Goal: Information Seeking & Learning: Learn about a topic

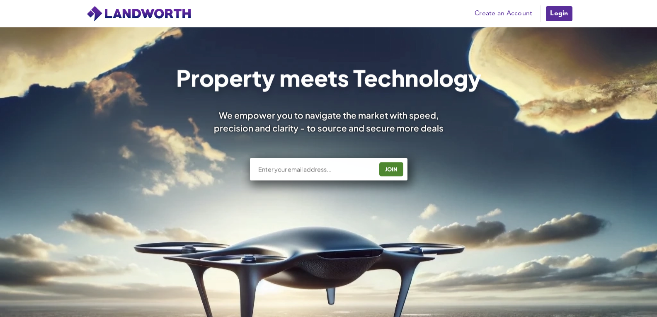
click at [552, 19] on link "Login" at bounding box center [559, 13] width 28 height 17
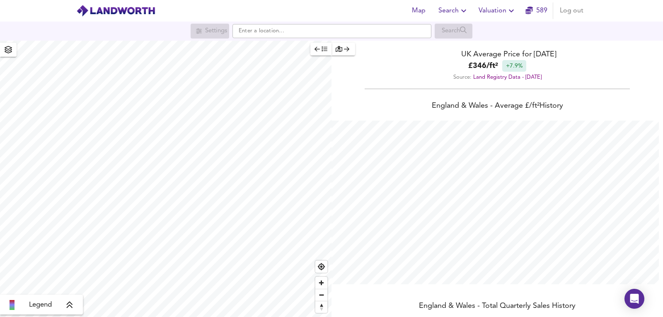
click at [506, 1] on div "Map Search Valuation 589 Log out" at bounding box center [331, 10] width 530 height 21
click at [484, 19] on div "Map Search Valuation 589 Log out" at bounding box center [331, 10] width 530 height 21
click at [482, 18] on button "Valuation" at bounding box center [497, 10] width 44 height 17
click at [482, 29] on li "New Valuation Report" at bounding box center [497, 29] width 99 height 15
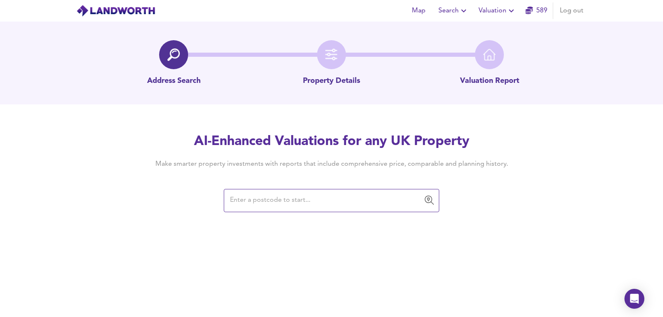
click at [296, 195] on input "text" at bounding box center [325, 201] width 196 height 16
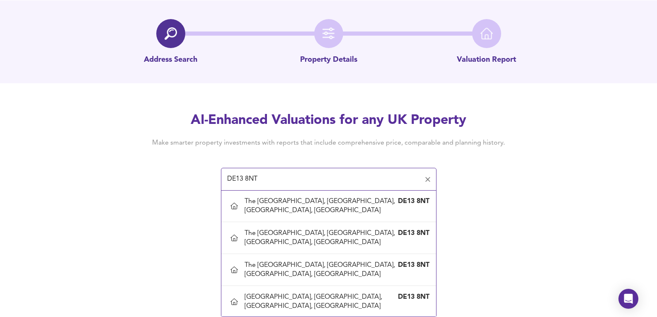
scroll to position [312, 0]
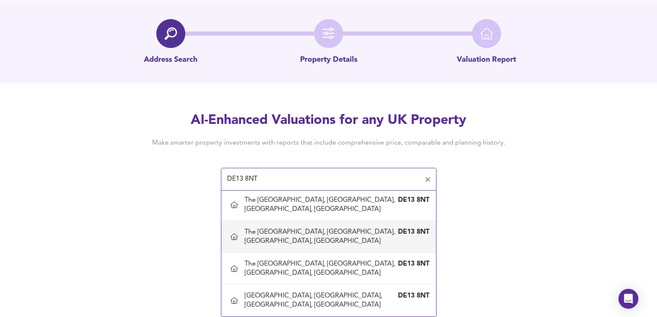
click at [327, 237] on div "The [GEOGRAPHIC_DATA], [GEOGRAPHIC_DATA], [GEOGRAPHIC_DATA], [GEOGRAPHIC_DATA]" at bounding box center [320, 236] width 152 height 18
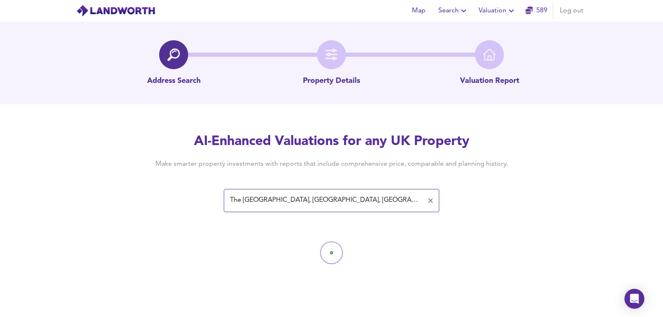
type input "The [GEOGRAPHIC_DATA], [GEOGRAPHIC_DATA], [GEOGRAPHIC_DATA], [GEOGRAPHIC_DATA]"
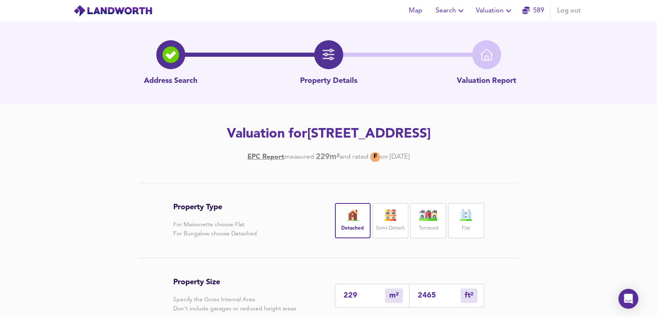
scroll to position [166, 0]
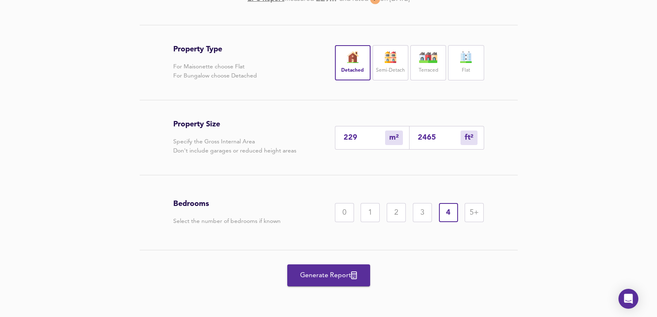
click at [331, 281] on span "Generate Report" at bounding box center [328, 276] width 66 height 12
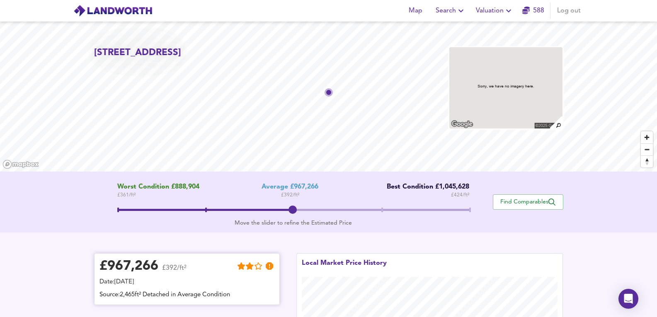
scroll to position [166, 0]
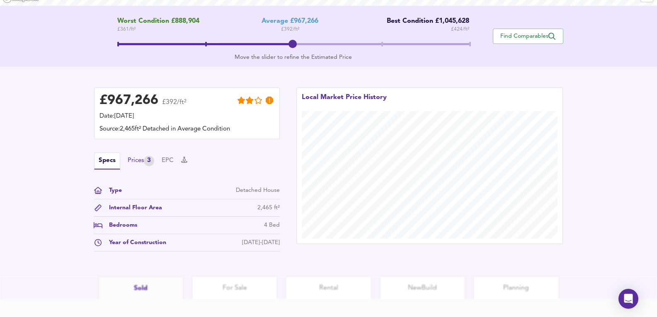
click at [139, 161] on div "Prices 3" at bounding box center [141, 161] width 27 height 10
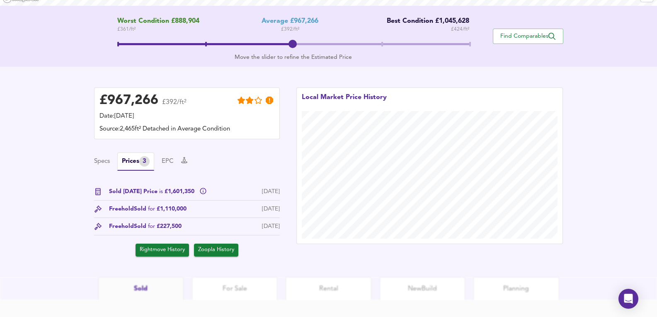
drag, startPoint x: 261, startPoint y: 211, endPoint x: 271, endPoint y: 212, distance: 10.0
click at [271, 212] on div "[DATE]" at bounding box center [271, 209] width 18 height 9
drag, startPoint x: 196, startPoint y: 215, endPoint x: 233, endPoint y: 215, distance: 36.9
click at [233, 215] on div "Freehold Sold for £1,110,000 [DATE]" at bounding box center [187, 211] width 186 height 13
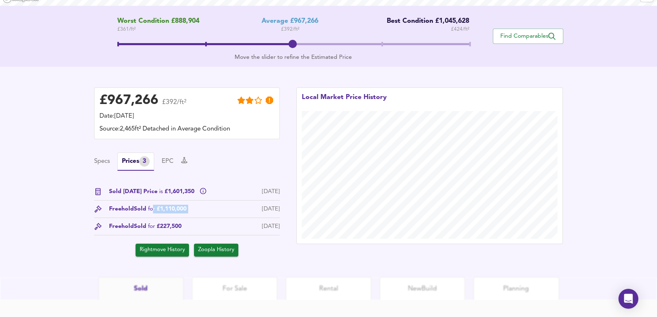
click at [233, 215] on div "Freehold Sold for £1,110,000 [DATE]" at bounding box center [187, 211] width 186 height 13
click at [185, 206] on span "Sold for £1,110,000" at bounding box center [160, 209] width 53 height 9
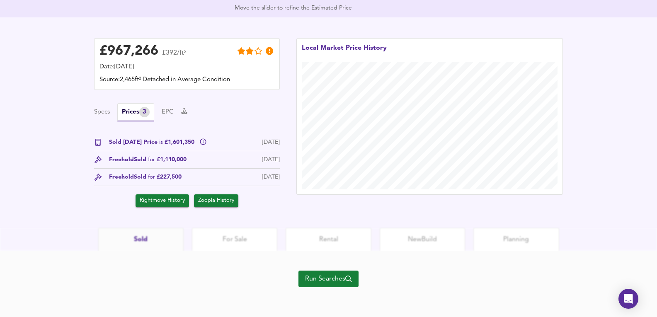
click at [314, 282] on span "Run Searches" at bounding box center [328, 279] width 47 height 12
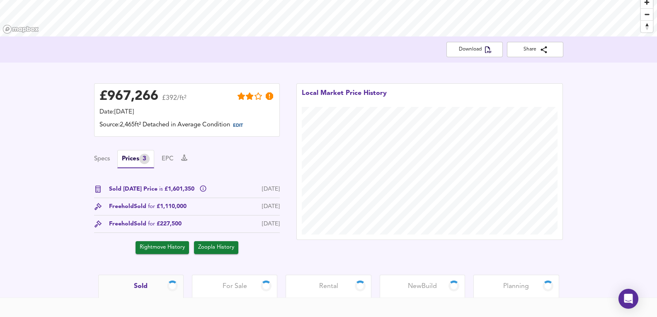
scroll to position [87, 0]
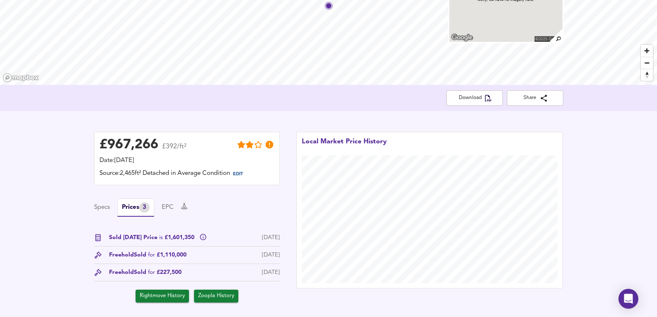
drag, startPoint x: 255, startPoint y: 256, endPoint x: 267, endPoint y: 250, distance: 13.9
click at [267, 250] on div "Sold Today Price is £1,601,350 30 Sept 2025 Freehold Sold for £1,110,000 8 Sept…" at bounding box center [187, 267] width 186 height 69
drag, startPoint x: 267, startPoint y: 250, endPoint x: 137, endPoint y: 259, distance: 130.4
click at [137, 259] on div "Sold Today Price is £1,601,350 30 Sept 2025 Freehold Sold for £1,110,000 8 Sept…" at bounding box center [187, 267] width 186 height 69
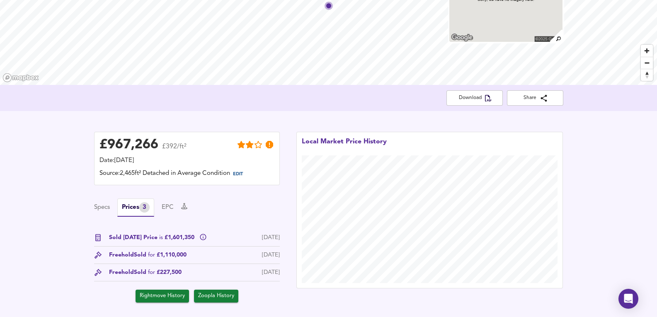
click at [137, 257] on span "Sold for £1,110,000" at bounding box center [160, 255] width 53 height 9
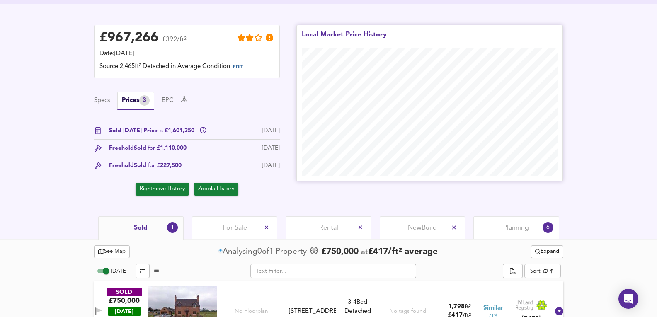
scroll to position [222, 0]
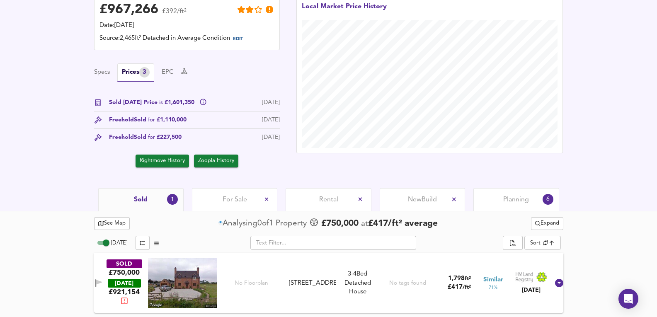
click at [518, 201] on span "Planning" at bounding box center [516, 199] width 26 height 9
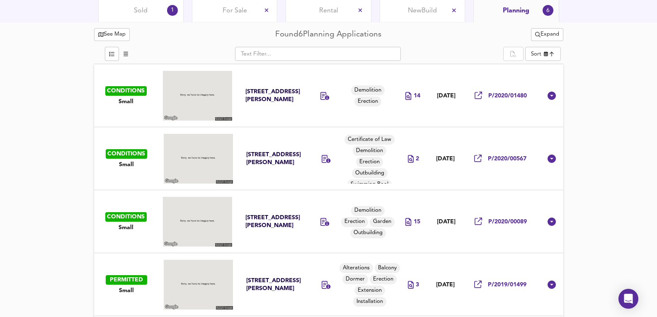
scroll to position [416, 0]
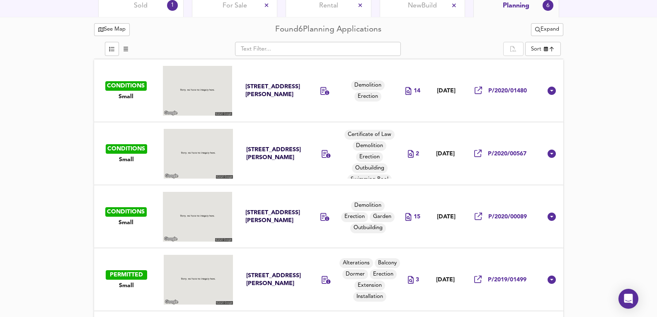
click at [397, 113] on td "14" at bounding box center [412, 90] width 31 height 63
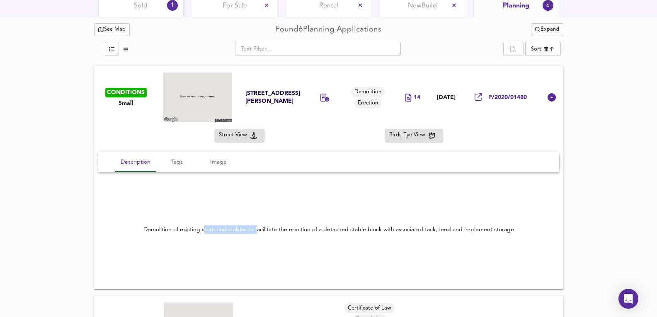
drag, startPoint x: 204, startPoint y: 229, endPoint x: 257, endPoint y: 230, distance: 53.0
click at [257, 230] on div "Demolition of existing store and stables to facilitate the erection of a detach…" at bounding box center [328, 229] width 370 height 8
drag, startPoint x: 227, startPoint y: 230, endPoint x: 283, endPoint y: 232, distance: 56.0
click at [283, 232] on div "Demolition of existing store and stables to facilitate the erection of a detach…" at bounding box center [328, 229] width 370 height 8
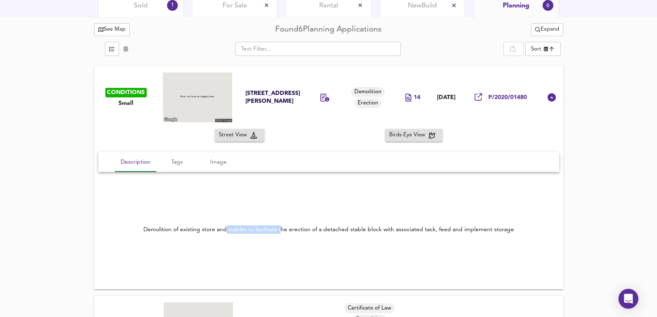
click at [283, 232] on div "Demolition of existing store and stables to facilitate the erection of a detach…" at bounding box center [328, 229] width 370 height 8
drag, startPoint x: 328, startPoint y: 234, endPoint x: 428, endPoint y: 228, distance: 100.8
click at [428, 228] on div "Demolition of existing store and stables to facilitate the erection of a detach…" at bounding box center [328, 229] width 461 height 28
click at [431, 226] on div "Demolition of existing store and stables to facilitate the erection of a detach…" at bounding box center [328, 229] width 370 height 8
click at [328, 131] on div "Street View Birds-Eye View" at bounding box center [328, 135] width 469 height 13
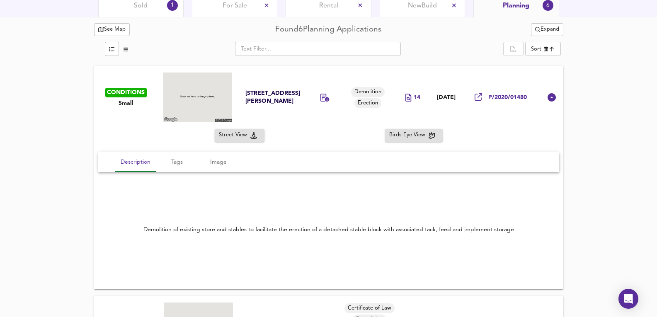
click at [489, 150] on div "Street View Birds-Eye View Description Tags Image Demolition of existing store …" at bounding box center [328, 209] width 469 height 160
click at [550, 97] on icon at bounding box center [551, 97] width 8 height 8
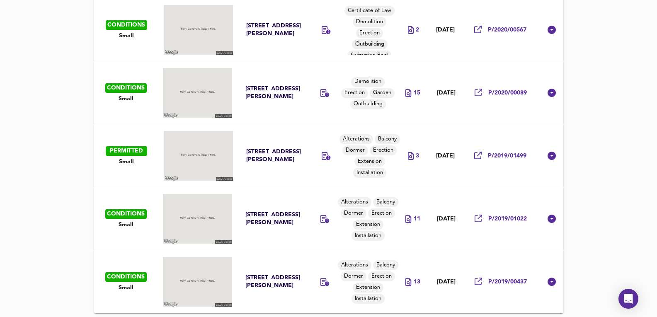
scroll to position [540, 0]
click at [433, 293] on td "9 Apr 2019" at bounding box center [446, 281] width 36 height 63
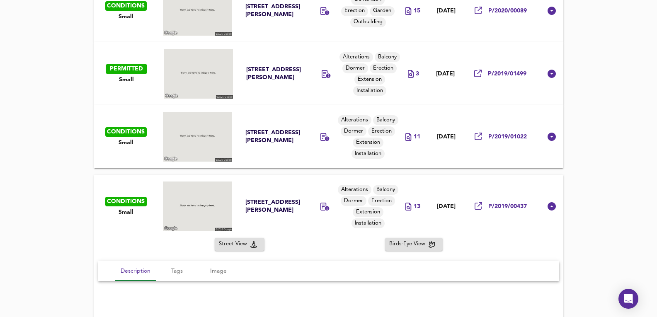
scroll to position [707, 0]
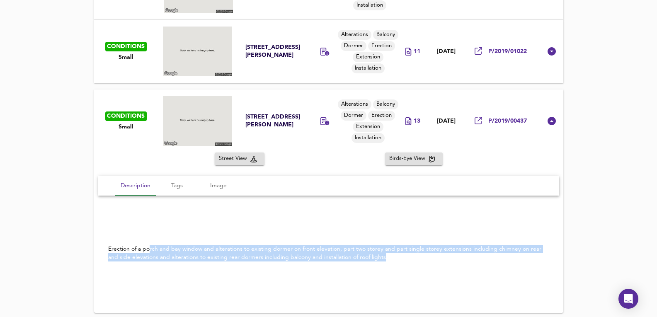
drag, startPoint x: 148, startPoint y: 249, endPoint x: 475, endPoint y: 258, distance: 327.1
click at [475, 258] on div "Erection of a porch and bay window and alterations to existing dormer on front …" at bounding box center [328, 253] width 441 height 17
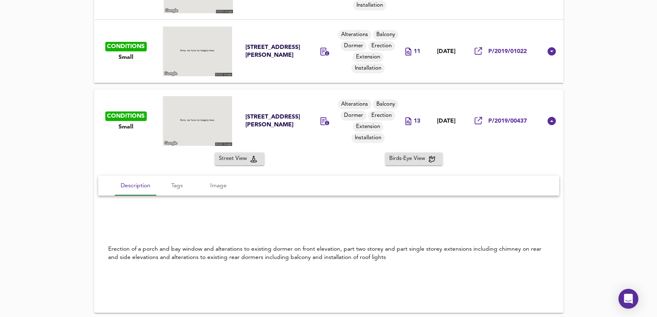
click at [385, 250] on div "Erection of a porch and bay window and alterations to existing dormer on front …" at bounding box center [328, 253] width 441 height 17
click at [412, 85] on div "​ Sort newest ​ CONDITIONS Small The Garden House Longcroft Lane Yoxall Staffor…" at bounding box center [328, 31] width 469 height 563
click at [428, 72] on td "14 Aug 2019" at bounding box center [446, 51] width 36 height 63
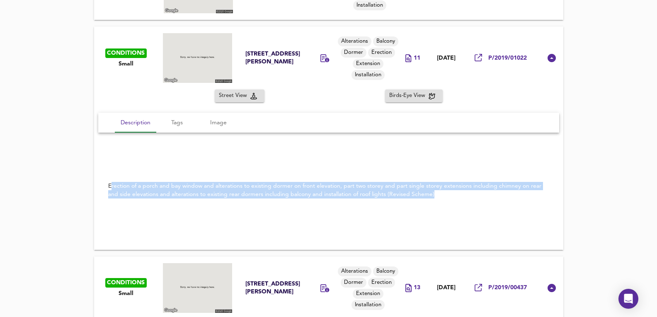
drag, startPoint x: 112, startPoint y: 178, endPoint x: 438, endPoint y: 192, distance: 326.4
click at [440, 191] on div "Erection of a porch and bay window and alterations to existing dormer on front …" at bounding box center [328, 190] width 461 height 36
drag, startPoint x: 438, startPoint y: 193, endPoint x: 404, endPoint y: 194, distance: 34.4
click at [438, 193] on div "Erection of a porch and bay window and alterations to existing dormer on front …" at bounding box center [328, 190] width 441 height 17
click at [393, 188] on div "Erection of a porch and bay window and alterations to existing dormer on front …" at bounding box center [328, 190] width 441 height 17
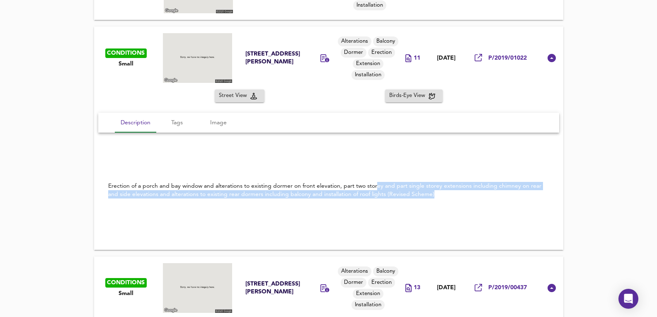
drag, startPoint x: 376, startPoint y: 187, endPoint x: 462, endPoint y: 193, distance: 86.8
click at [462, 193] on div "Erection of a porch and bay window and alterations to existing dormer on front …" at bounding box center [328, 190] width 441 height 17
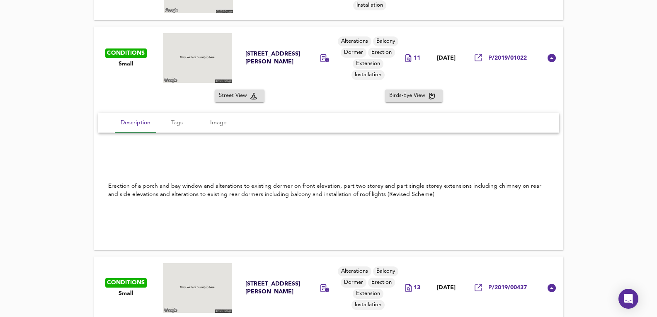
scroll to position [596, 0]
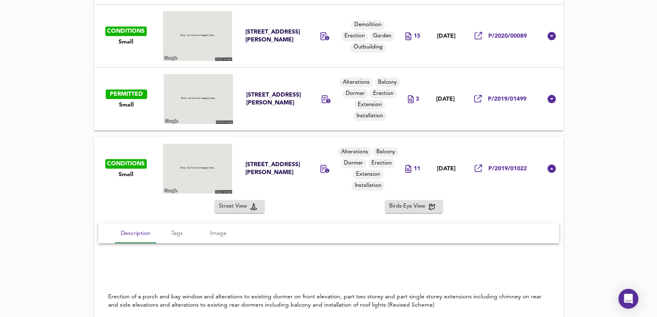
click at [412, 119] on td "3" at bounding box center [413, 99] width 28 height 63
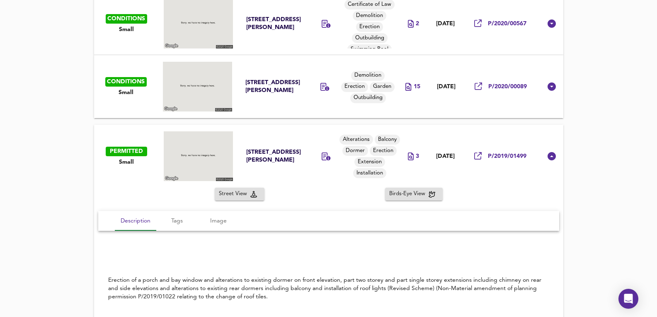
scroll to position [513, 0]
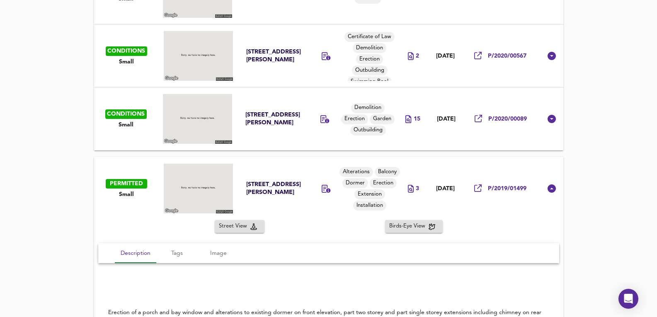
click at [508, 229] on div "Street View Birds-Eye View" at bounding box center [328, 226] width 469 height 13
click at [437, 141] on td "27 Jan 2020" at bounding box center [446, 118] width 36 height 63
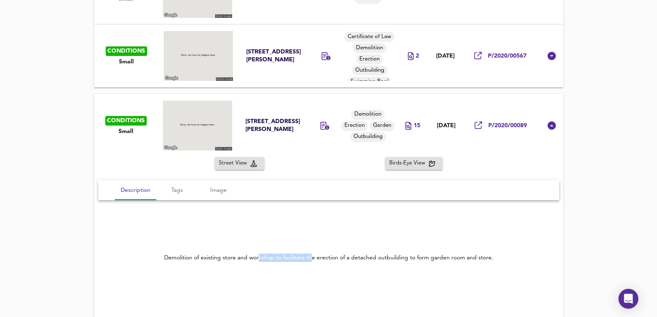
drag, startPoint x: 259, startPoint y: 250, endPoint x: 324, endPoint y: 251, distance: 65.1
click at [323, 251] on div "Demolition of existing store and workshop to facilitate the erection of a detac…" at bounding box center [328, 258] width 461 height 28
click at [324, 251] on div "Demolition of existing store and workshop to facilitate the erection of a detac…" at bounding box center [328, 258] width 461 height 28
click at [440, 76] on td "4 Jun 2020" at bounding box center [445, 55] width 36 height 63
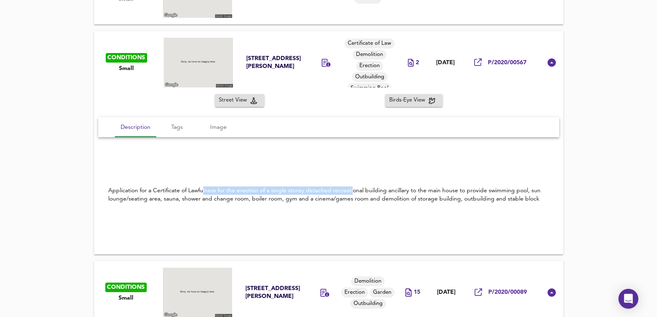
drag, startPoint x: 203, startPoint y: 187, endPoint x: 352, endPoint y: 183, distance: 148.8
click at [352, 183] on div "Application for a Certificate of Lawfulness for the erection of a single storey…" at bounding box center [328, 195] width 461 height 36
click at [271, 209] on div "Application for a Certificate of Lawfulness for the erection of a single storey…" at bounding box center [328, 195] width 461 height 36
drag, startPoint x: 244, startPoint y: 193, endPoint x: 363, endPoint y: 191, distance: 118.5
click at [363, 191] on div "Application for a Certificate of Lawfulness for the erection of a single storey…" at bounding box center [328, 194] width 441 height 17
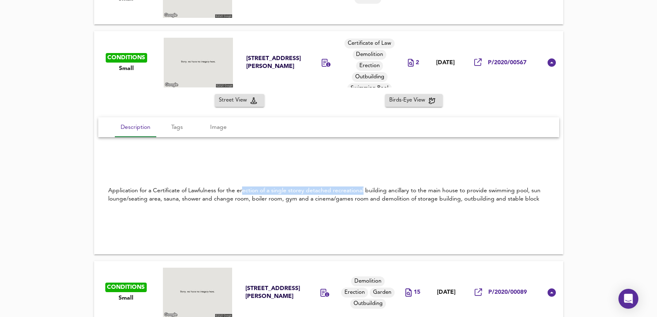
click at [363, 191] on div "Application for a Certificate of Lawfulness for the erection of a single storey…" at bounding box center [328, 194] width 441 height 17
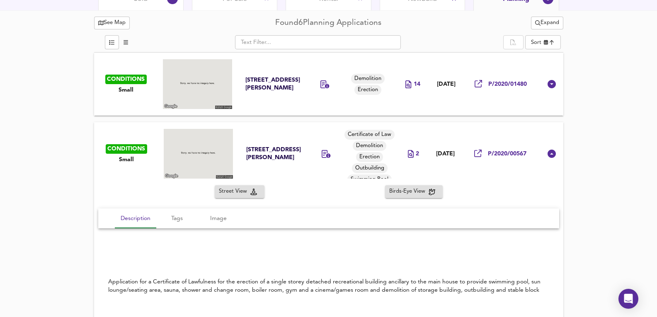
scroll to position [403, 0]
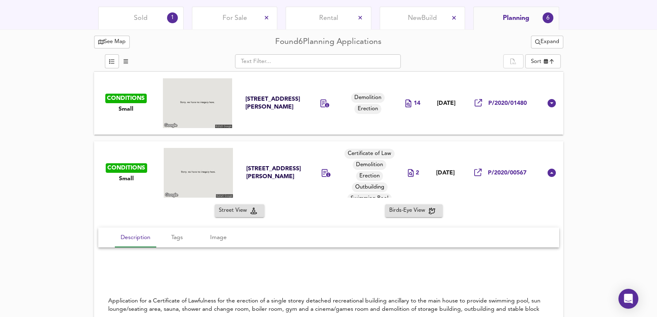
click at [433, 122] on td "18 Dec 2020" at bounding box center [446, 103] width 36 height 63
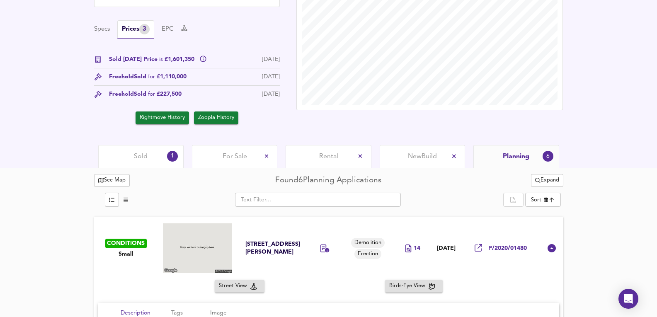
click at [151, 152] on div "Sold 1" at bounding box center [140, 156] width 85 height 23
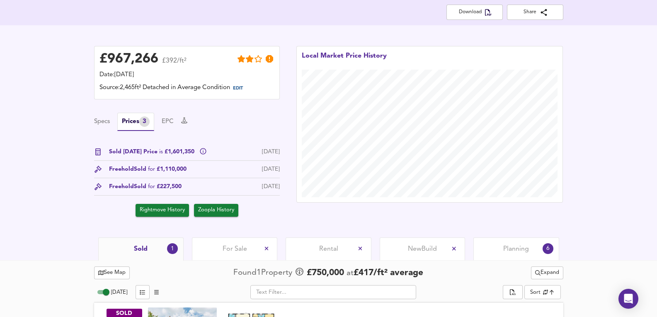
scroll to position [222, 0]
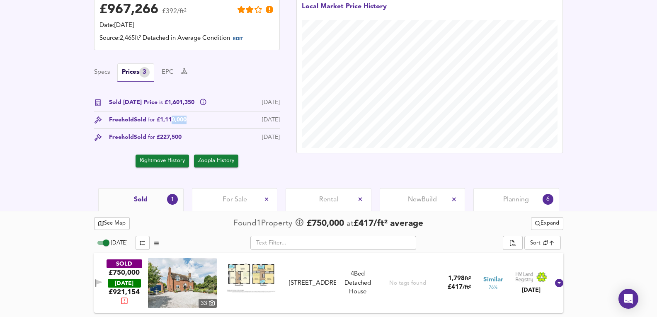
drag, startPoint x: 172, startPoint y: 122, endPoint x: 199, endPoint y: 125, distance: 26.7
click at [199, 125] on div "Freehold Sold for £1,110,000 8 Sept 2017" at bounding box center [187, 122] width 186 height 13
drag, startPoint x: 197, startPoint y: 105, endPoint x: 156, endPoint y: 114, distance: 42.4
click at [156, 114] on div "Sold Today Price is £1,601,350 30 Sept 2025 Freehold Sold for £1,110,000 8 Sept…" at bounding box center [187, 132] width 186 height 69
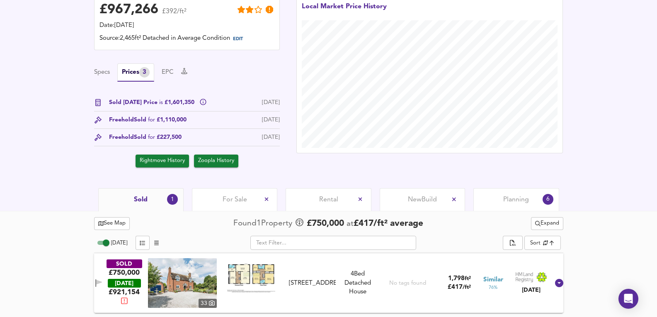
drag, startPoint x: 161, startPoint y: 120, endPoint x: 201, endPoint y: 123, distance: 39.4
click at [201, 123] on div "Freehold Sold for £1,110,000 8 Sept 2017" at bounding box center [187, 122] width 186 height 13
click at [166, 138] on span "Sold for £227,500" at bounding box center [158, 137] width 48 height 9
drag, startPoint x: 163, startPoint y: 130, endPoint x: 191, endPoint y: 134, distance: 28.4
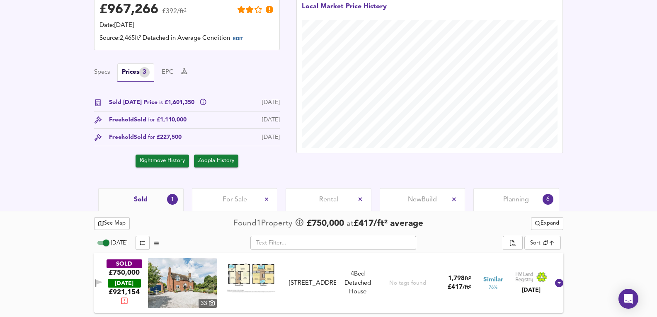
click at [191, 134] on div "Sold Today Price is £1,601,350 30 Sept 2025 Freehold Sold for £1,110,000 8 Sept…" at bounding box center [187, 132] width 186 height 69
click at [191, 134] on div "Freehold Sold for £227,500 2 Dec 1997" at bounding box center [187, 139] width 186 height 13
drag, startPoint x: 267, startPoint y: 137, endPoint x: 167, endPoint y: 127, distance: 100.8
click at [167, 127] on div "Sold Today Price is £1,601,350 30 Sept 2025 Freehold Sold for £1,110,000 8 Sept…" at bounding box center [187, 132] width 186 height 69
click at [155, 132] on div "Sold Today Price is £1,601,350 30 Sept 2025 Freehold Sold for £1,110,000 8 Sept…" at bounding box center [187, 132] width 186 height 69
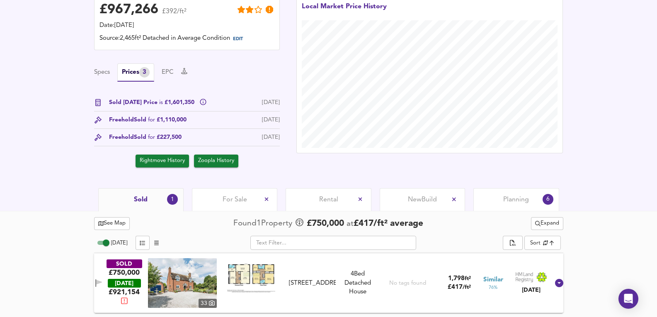
drag, startPoint x: 167, startPoint y: 113, endPoint x: 202, endPoint y: 114, distance: 35.2
click at [202, 114] on div "Sold Today Price is £1,601,350 30 Sept 2025 Freehold Sold for £1,110,000 8 Sept…" at bounding box center [187, 132] width 186 height 69
drag, startPoint x: 202, startPoint y: 114, endPoint x: 181, endPoint y: 119, distance: 20.7
click at [197, 116] on div "Sold Today Price is £1,601,350 30 Sept 2025 Freehold Sold for £1,110,000 8 Sept…" at bounding box center [187, 132] width 186 height 69
drag, startPoint x: 160, startPoint y: 116, endPoint x: 175, endPoint y: 118, distance: 15.0
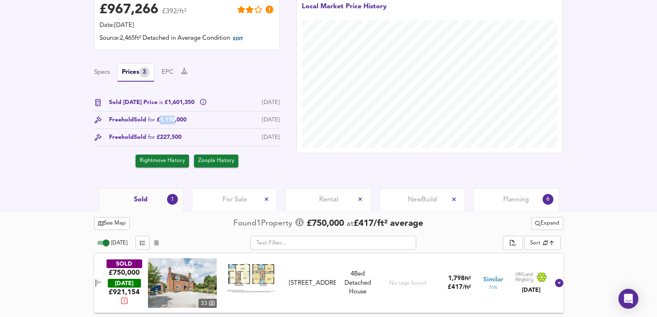
click at [175, 118] on span "Sold for £1,110,000" at bounding box center [160, 120] width 53 height 9
click at [184, 124] on div "Freehold Sold for £1,110,000 8 Sept 2017" at bounding box center [187, 122] width 186 height 13
click at [228, 108] on div "Sold Today Price is £1,601,350 30 Sept 2025" at bounding box center [187, 104] width 186 height 13
drag, startPoint x: 283, startPoint y: 138, endPoint x: 178, endPoint y: 136, distance: 105.7
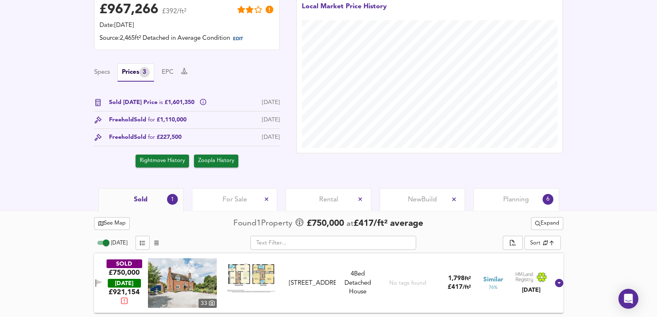
click at [178, 136] on div "£ 967,266 £392/ft² Date: 30 September 2025 Source: 2,465ft² Detached in Average…" at bounding box center [187, 81] width 202 height 187
click at [178, 136] on span "Sold for £227,500" at bounding box center [158, 137] width 48 height 9
drag, startPoint x: 151, startPoint y: 120, endPoint x: 222, endPoint y: 125, distance: 71.0
click at [222, 125] on div "Freehold Sold for £1,110,000 8 Sept 2017" at bounding box center [187, 122] width 186 height 13
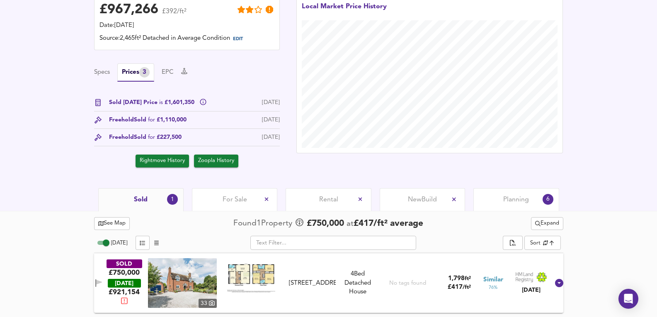
click at [537, 223] on icon "split button" at bounding box center [537, 223] width 5 height 5
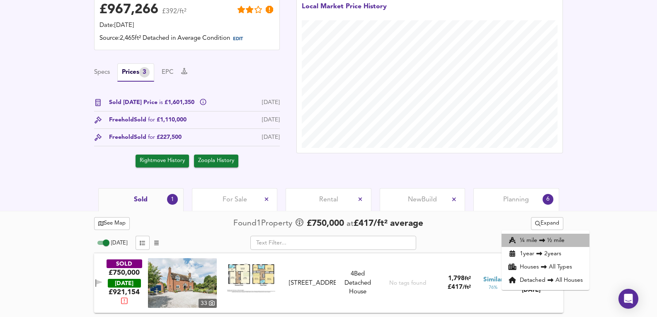
click at [533, 242] on li "¼ mile ½ mile" at bounding box center [545, 240] width 88 height 13
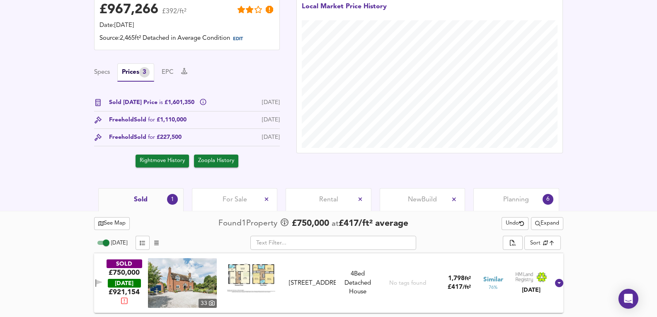
click at [554, 225] on span "Expand" at bounding box center [547, 224] width 24 height 10
click at [559, 255] on li "1 year 2 years" at bounding box center [545, 253] width 88 height 13
click at [549, 220] on span "Expand" at bounding box center [547, 224] width 24 height 10
click at [546, 251] on icon at bounding box center [542, 254] width 10 height 6
click at [211, 189] on div "For Sale" at bounding box center [234, 199] width 85 height 23
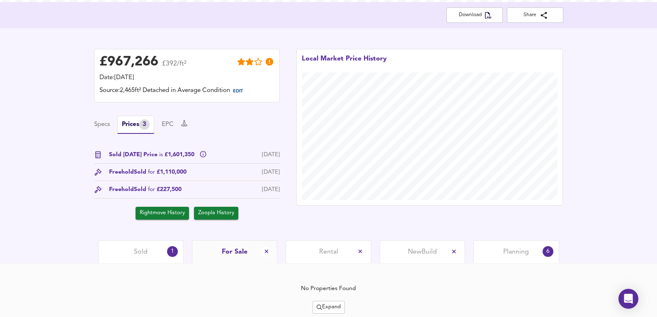
scroll to position [199, 0]
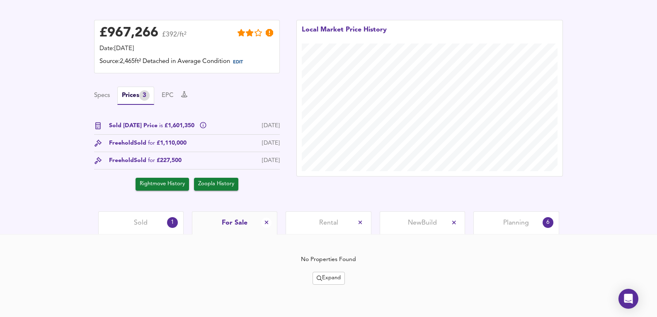
click at [329, 279] on span "Expand" at bounding box center [329, 278] width 24 height 10
click at [343, 239] on li "¼ mile ½ mile" at bounding box center [330, 235] width 84 height 13
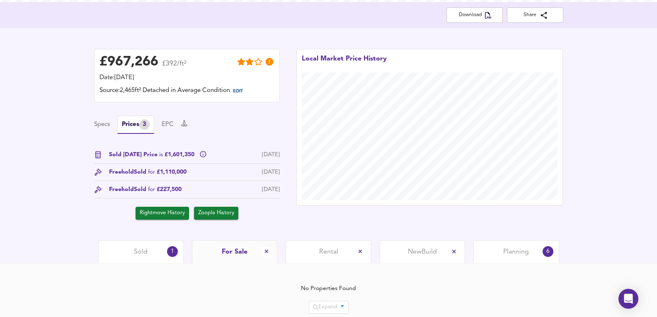
click at [324, 283] on div "No Properties Found Expand" at bounding box center [328, 305] width 469 height 74
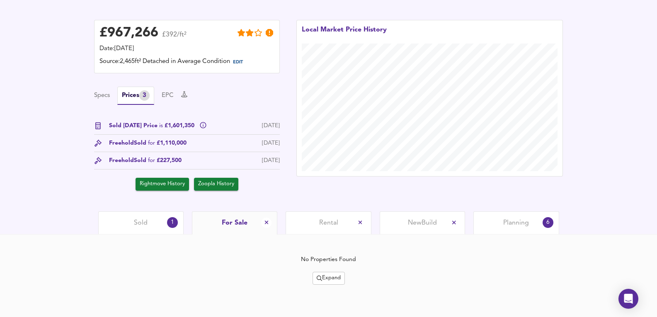
click at [330, 280] on span "Expand" at bounding box center [329, 278] width 24 height 10
click at [336, 263] on icon at bounding box center [334, 262] width 10 height 6
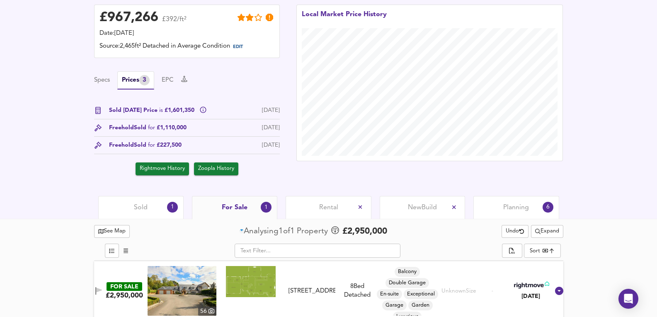
scroll to position [222, 0]
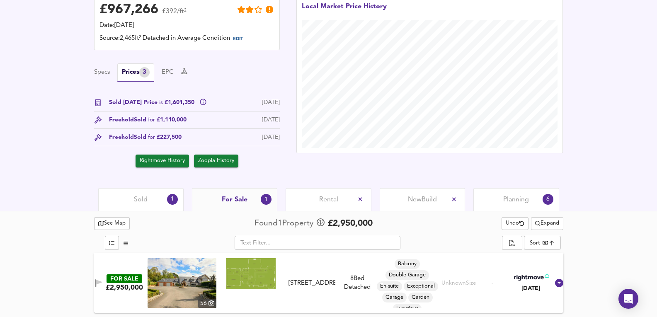
click at [150, 203] on div "Sold 1" at bounding box center [140, 199] width 85 height 23
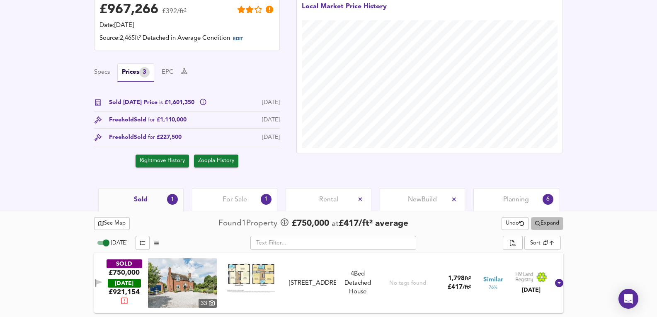
click at [536, 221] on icon "split button" at bounding box center [537, 223] width 5 height 5
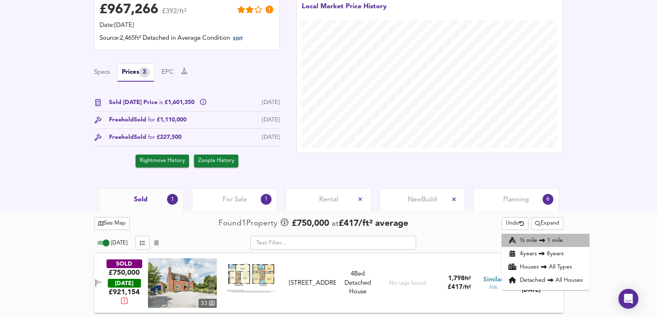
click at [554, 241] on li "½ mile 1 mile" at bounding box center [545, 240] width 88 height 13
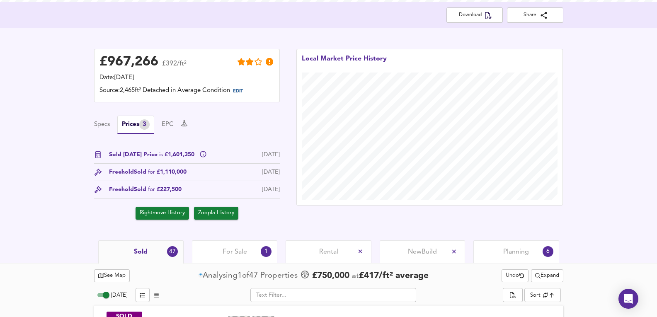
scroll to position [222, 0]
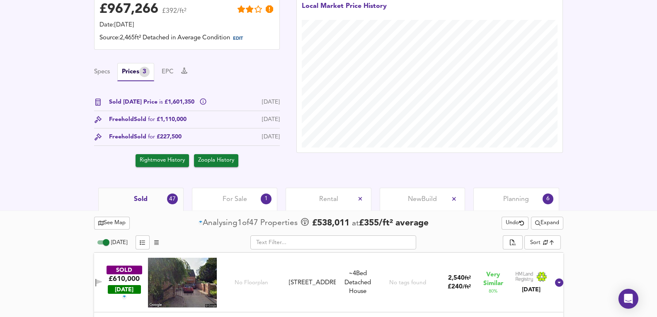
click at [553, 220] on span "Expand" at bounding box center [547, 223] width 24 height 10
click at [41, 206] on div "Sold 47 For Sale 1 Rental New Build Planning 6" at bounding box center [328, 199] width 657 height 23
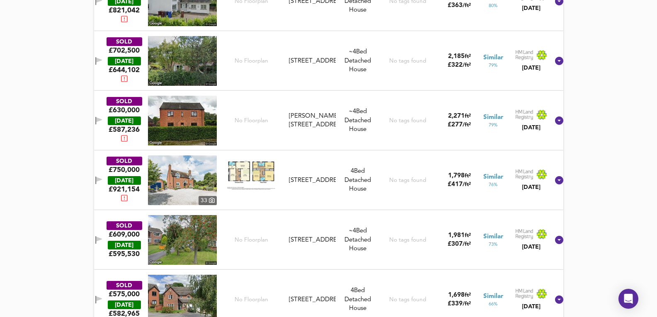
drag, startPoint x: 591, startPoint y: 227, endPoint x: 592, endPoint y: 94, distance: 133.4
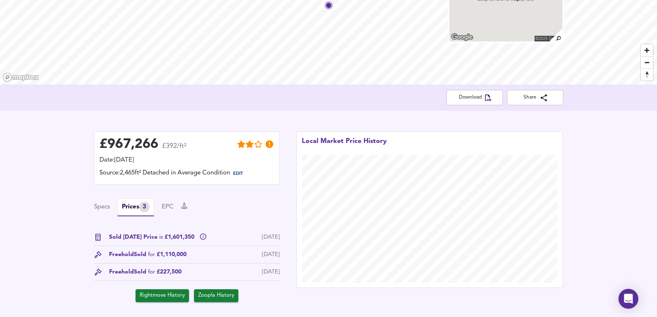
scroll to position [302, 0]
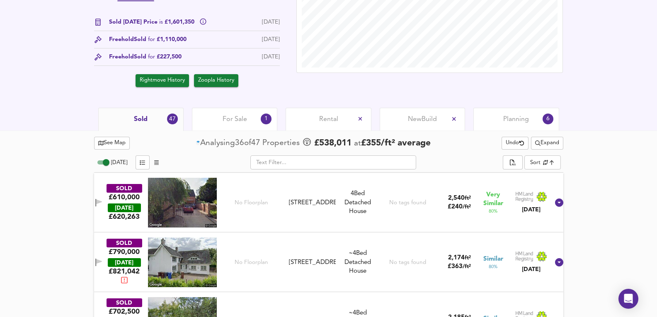
click at [227, 127] on div "For Sale 1" at bounding box center [234, 119] width 85 height 23
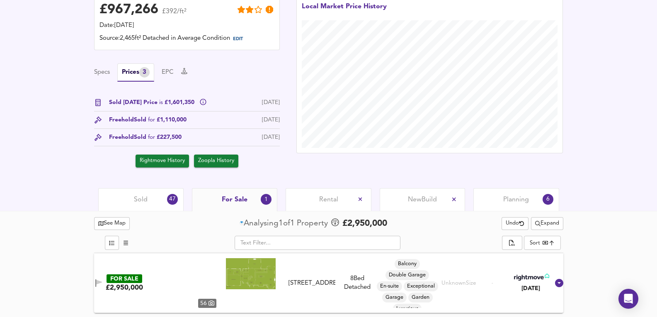
scroll to position [222, 0]
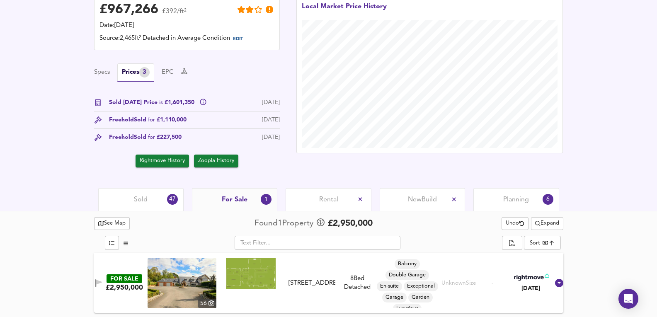
drag, startPoint x: 170, startPoint y: 215, endPoint x: 168, endPoint y: 196, distance: 19.5
click at [170, 215] on div "See Map Found 1 Propert y £ 2,950,000 Undo Expand ​ Sort bestdeal ​ FOR SALE £2…" at bounding box center [328, 264] width 469 height 106
drag, startPoint x: 168, startPoint y: 196, endPoint x: 167, endPoint y: 201, distance: 5.6
click at [167, 201] on div "Sold 47" at bounding box center [140, 199] width 85 height 23
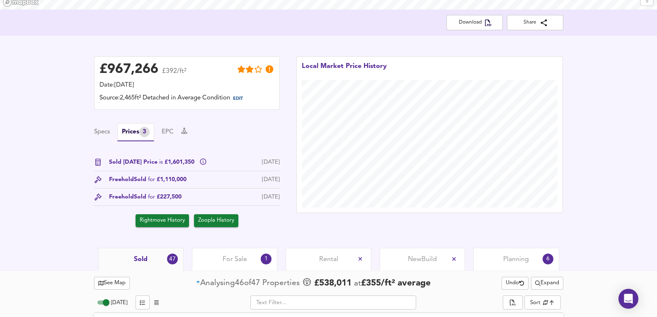
scroll to position [247, 0]
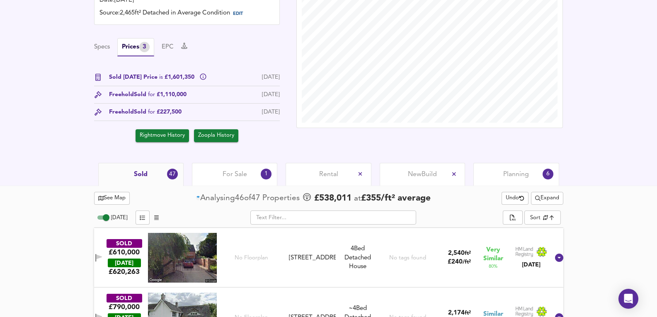
click at [549, 201] on span "Expand" at bounding box center [547, 199] width 24 height 10
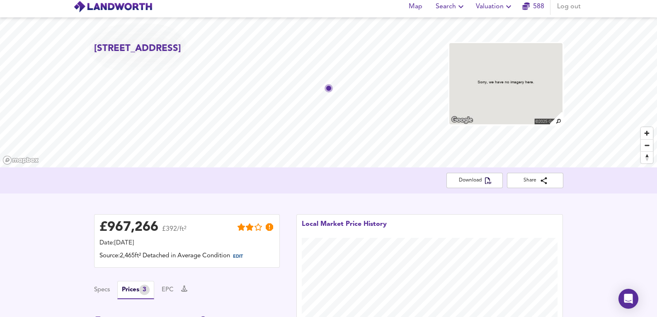
scroll to position [0, 0]
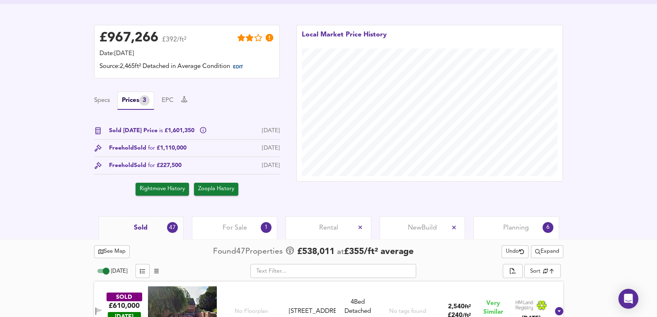
drag, startPoint x: 247, startPoint y: 223, endPoint x: 251, endPoint y: 218, distance: 6.5
click at [247, 223] on div "For Sale 1" at bounding box center [234, 227] width 85 height 23
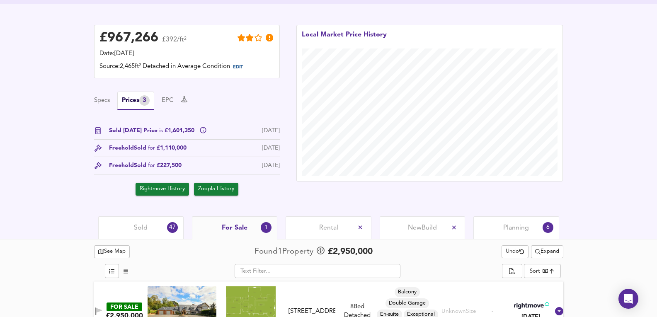
scroll to position [222, 0]
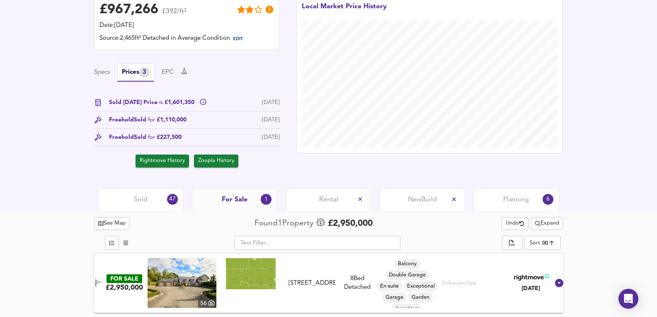
click at [544, 224] on span "Expand" at bounding box center [547, 224] width 24 height 10
click at [544, 235] on li "½ mile 1 mile" at bounding box center [545, 240] width 77 height 13
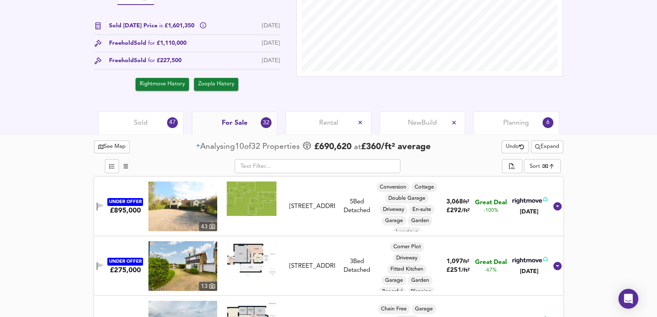
scroll to position [443, 0]
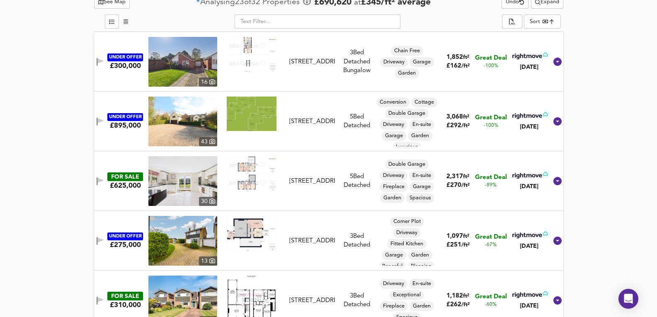
click at [191, 116] on img at bounding box center [182, 122] width 69 height 50
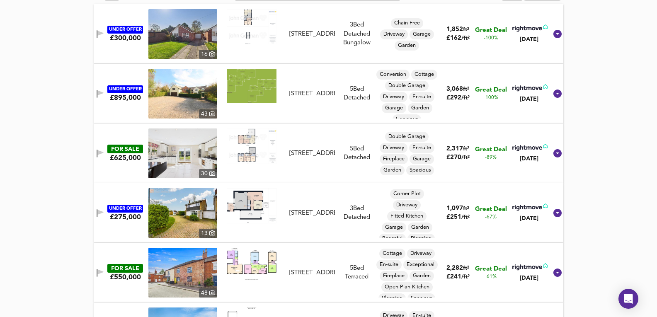
scroll to position [360, 0]
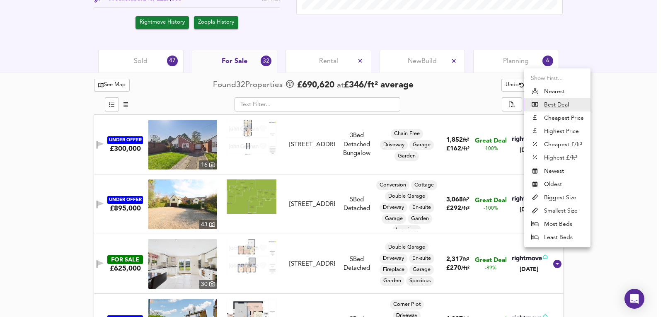
click at [564, 129] on li "Highest Price" at bounding box center [557, 131] width 66 height 13
type input "expensive"
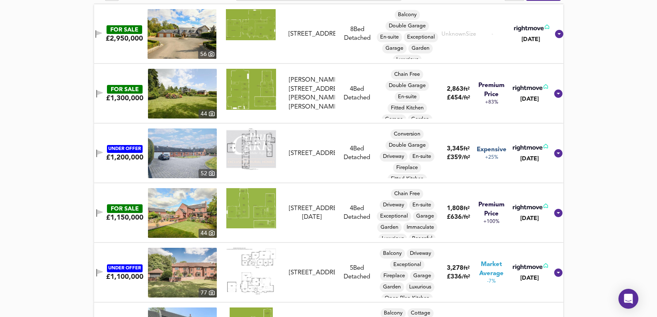
scroll to position [443, 0]
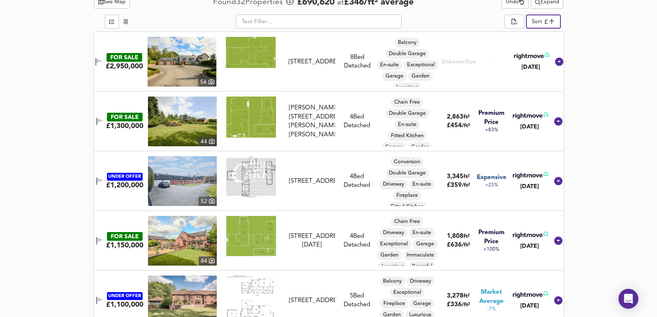
click at [172, 126] on img at bounding box center [182, 122] width 69 height 50
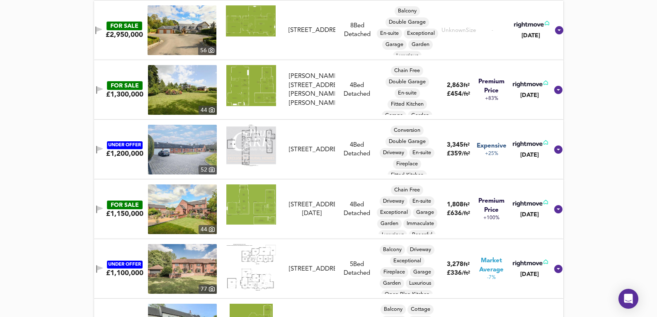
scroll to position [554, 0]
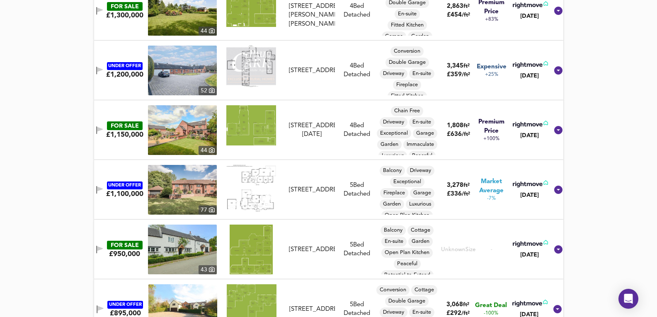
click at [189, 188] on img at bounding box center [182, 190] width 69 height 50
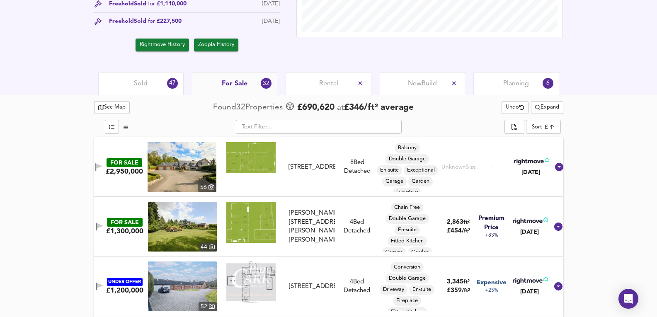
scroll to position [333, 0]
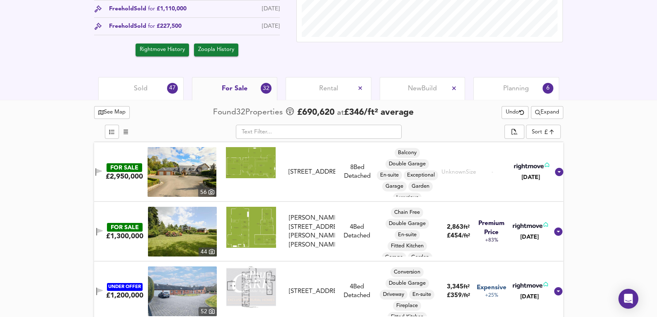
drag, startPoint x: 136, startPoint y: 97, endPoint x: 244, endPoint y: 95, distance: 108.2
click at [136, 97] on div "Sold 47" at bounding box center [140, 88] width 85 height 23
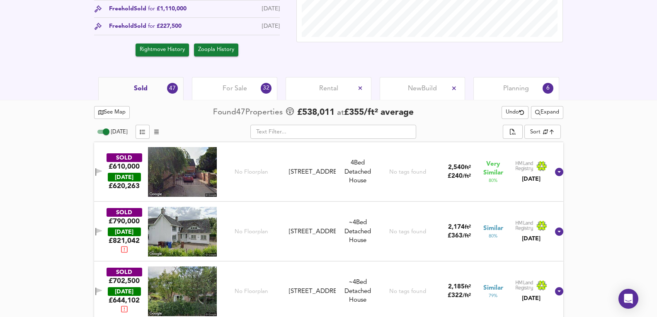
click at [244, 95] on div "For Sale 32" at bounding box center [234, 88] width 85 height 23
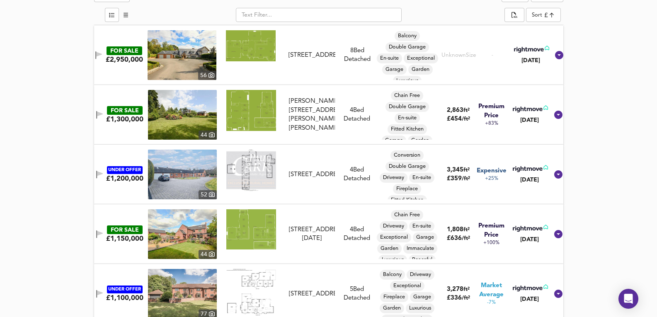
scroll to position [443, 0]
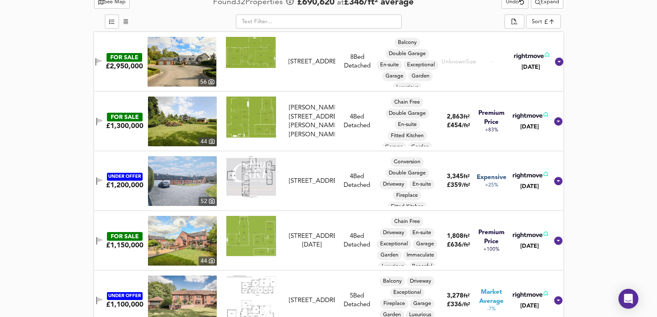
click at [227, 47] on div at bounding box center [250, 62] width 69 height 50
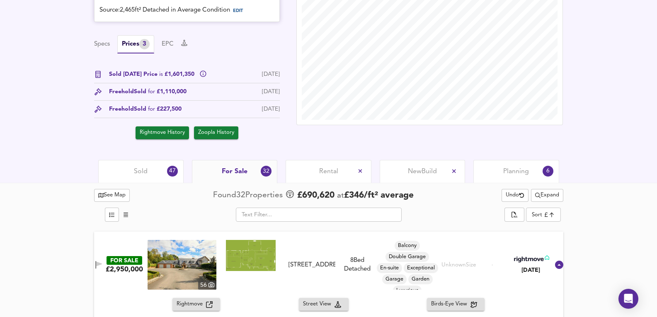
scroll to position [305, 0]
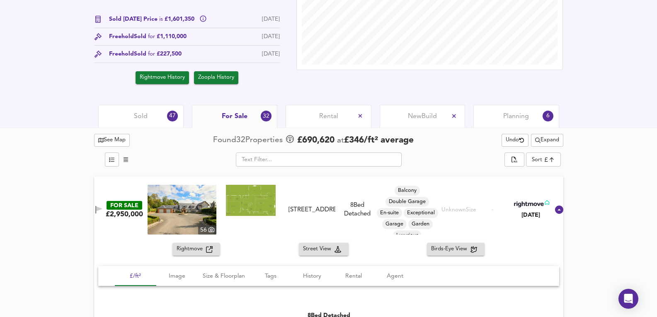
click at [140, 136] on div "See Map Found 32 Propert ies £ 690,620 at £ 346 / ft² average Undo Expand" at bounding box center [328, 140] width 469 height 16
click at [148, 121] on div "Sold 47" at bounding box center [140, 116] width 85 height 23
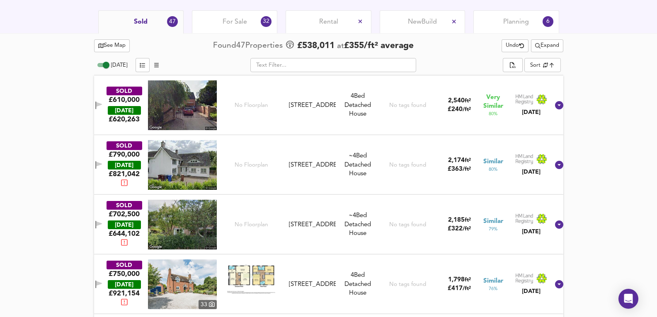
scroll to position [388, 0]
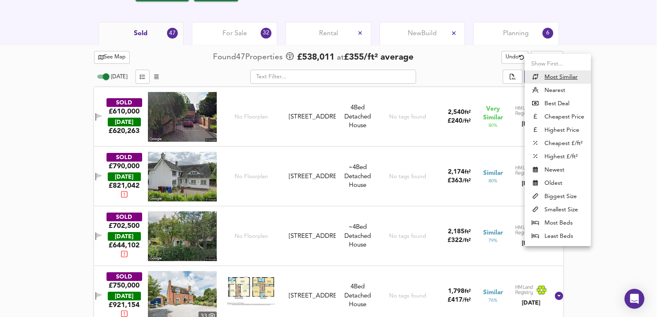
click at [570, 128] on li "Highest Price" at bounding box center [558, 129] width 66 height 13
type input "expensive"
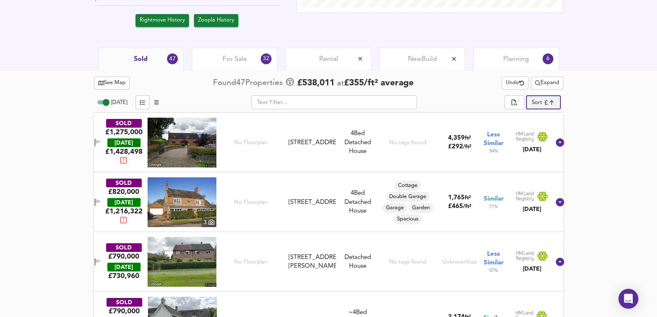
scroll to position [333, 0]
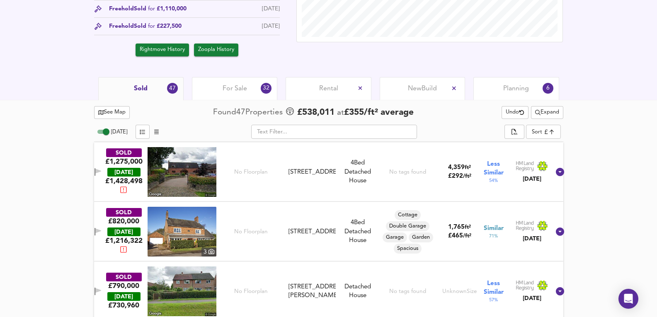
click at [551, 120] on div "See Map Found 47 Propert ies £ 538,011 at £ 355 / ft² average Undo Expand" at bounding box center [328, 112] width 469 height 16
click at [556, 116] on span "Expand" at bounding box center [547, 113] width 24 height 10
click at [242, 98] on div "For Sale 32" at bounding box center [234, 88] width 85 height 23
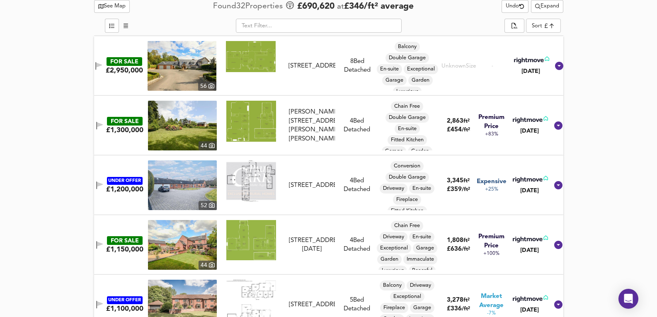
scroll to position [443, 0]
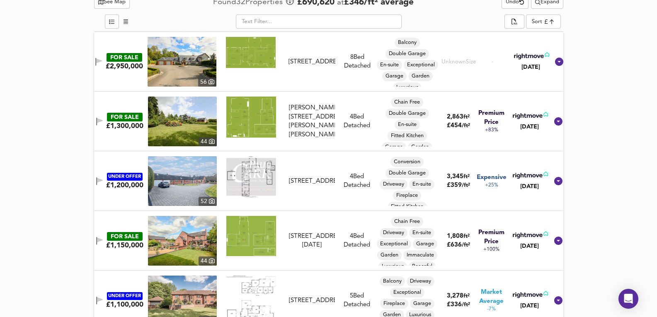
click at [543, 6] on span "Expand" at bounding box center [547, 3] width 24 height 10
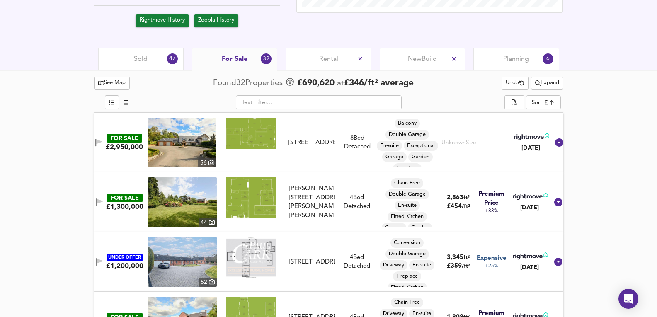
scroll to position [360, 0]
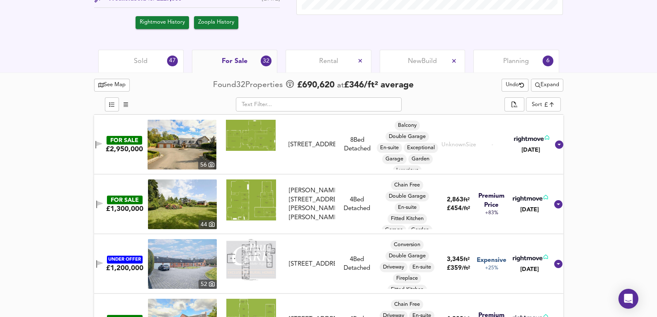
click at [551, 86] on span "Expand" at bounding box center [547, 85] width 24 height 10
drag, startPoint x: 567, startPoint y: 147, endPoint x: 165, endPoint y: 47, distance: 414.4
drag, startPoint x: 152, startPoint y: 65, endPoint x: 157, endPoint y: 67, distance: 5.2
click at [157, 67] on div "Sold 47" at bounding box center [140, 61] width 85 height 23
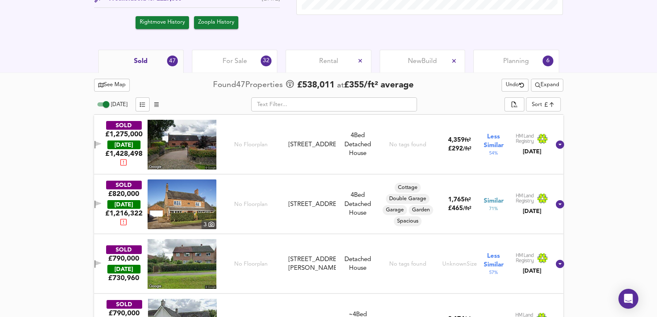
click at [561, 86] on button "Expand" at bounding box center [547, 85] width 32 height 13
click at [552, 88] on span "Expand" at bounding box center [547, 85] width 24 height 10
click at [410, 179] on div "Cottage Double Garage Garage Garden Spacious" at bounding box center [407, 204] width 63 height 50
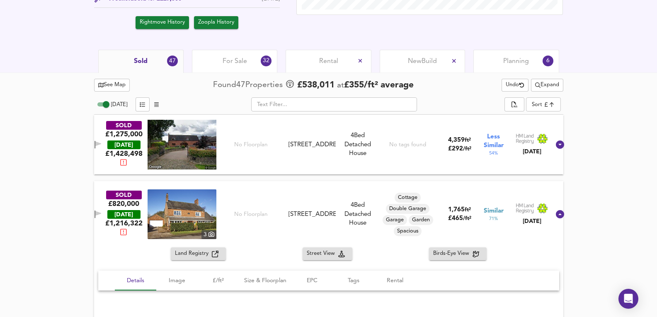
click at [411, 164] on div "No tags found" at bounding box center [407, 145] width 37 height 50
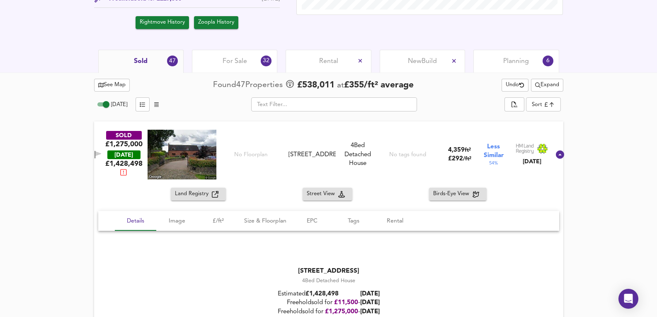
click at [411, 164] on div "No tags found" at bounding box center [407, 155] width 37 height 50
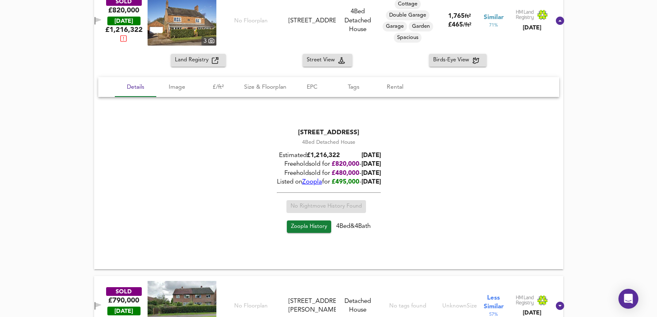
scroll to position [333, 0]
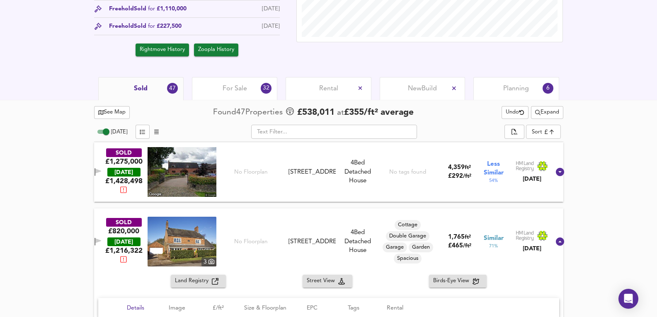
click at [249, 91] on div "For Sale 32" at bounding box center [234, 88] width 85 height 23
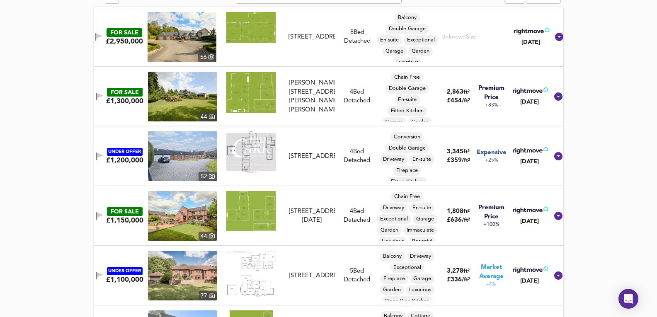
scroll to position [471, 0]
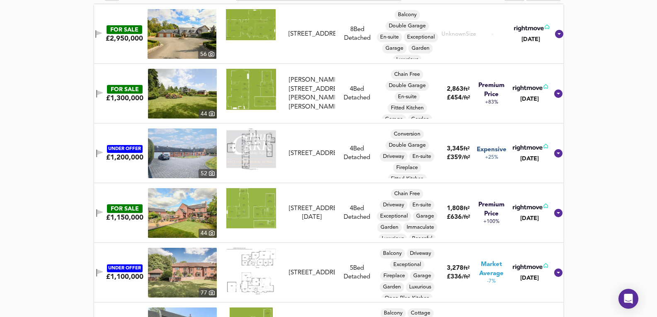
click at [200, 152] on img at bounding box center [182, 153] width 69 height 50
click at [179, 273] on img at bounding box center [182, 273] width 69 height 50
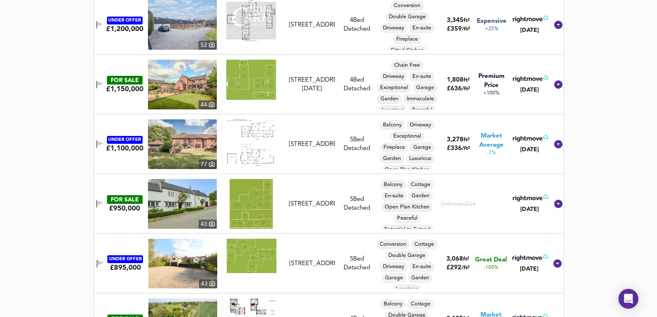
scroll to position [609, 0]
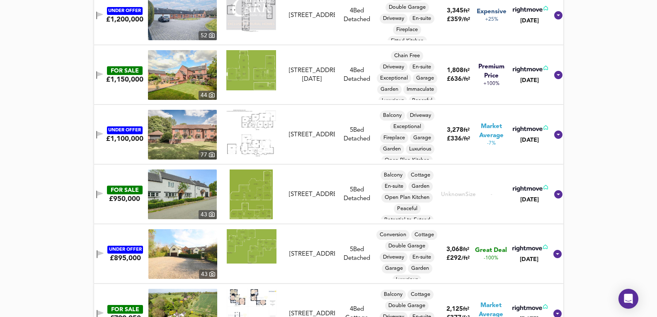
click at [249, 185] on img at bounding box center [251, 194] width 43 height 50
click at [174, 203] on img at bounding box center [182, 194] width 69 height 50
click at [168, 247] on img at bounding box center [182, 254] width 69 height 50
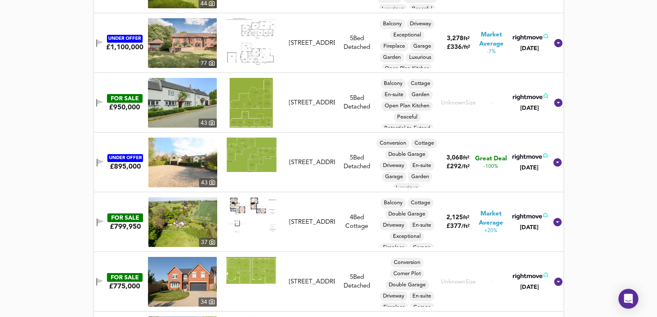
scroll to position [774, 0]
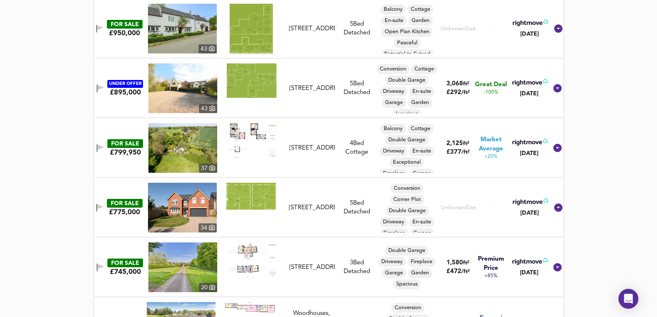
click at [175, 154] on img at bounding box center [182, 148] width 69 height 50
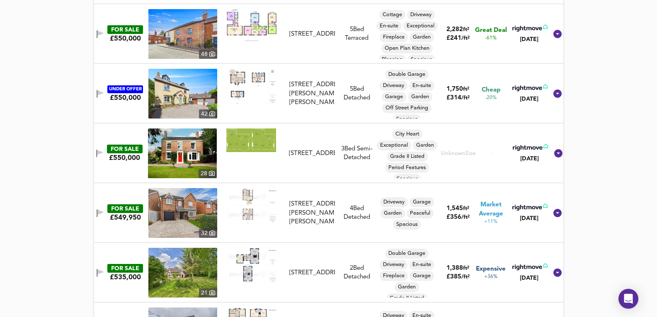
scroll to position [0, 0]
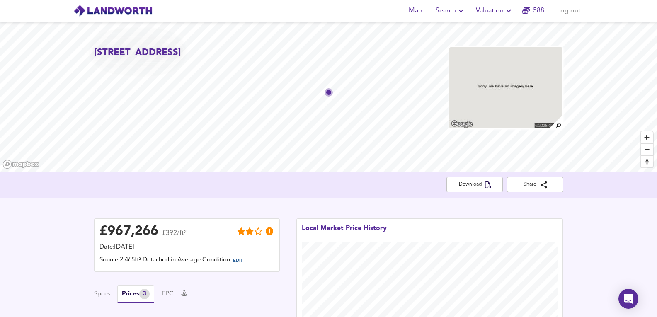
drag, startPoint x: 24, startPoint y: 235, endPoint x: 38, endPoint y: -6, distance: 241.2
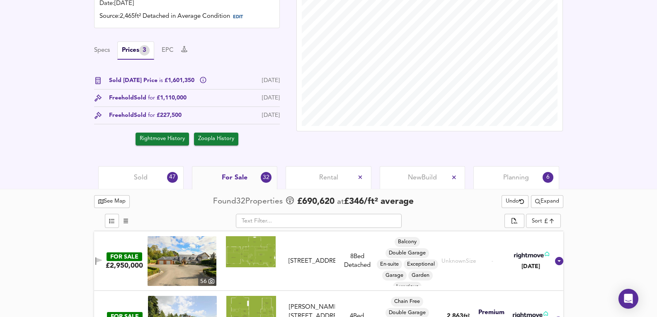
scroll to position [331, 0]
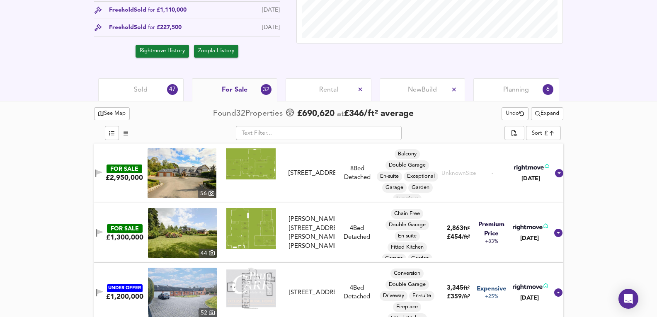
click at [178, 170] on img at bounding box center [182, 173] width 69 height 50
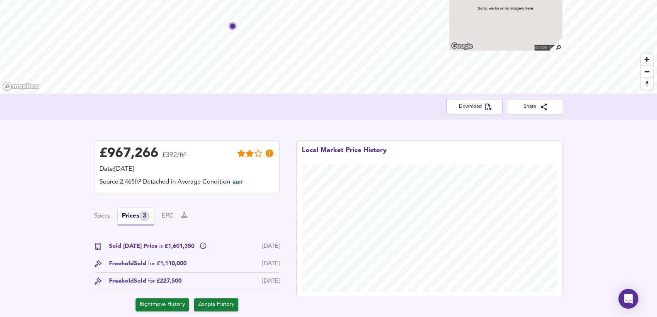
scroll to position [0, 0]
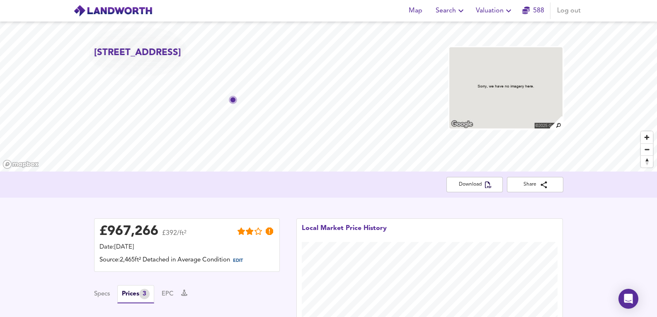
drag, startPoint x: 210, startPoint y: 65, endPoint x: 216, endPoint y: 79, distance: 14.9
click at [181, 59] on h2 "The Garden House, Longcroft Lane, Yoxall, Staffordshire, DE13 8NT" at bounding box center [137, 52] width 87 height 13
copy h2 "DE13 8NT"
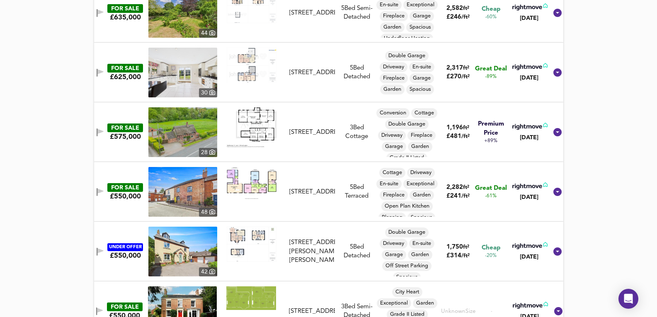
scroll to position [1271, 0]
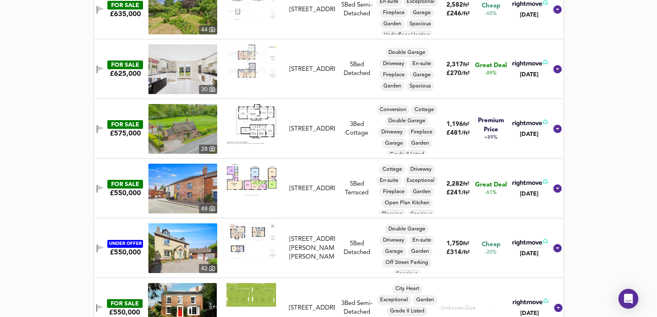
click at [187, 66] on img at bounding box center [182, 69] width 69 height 50
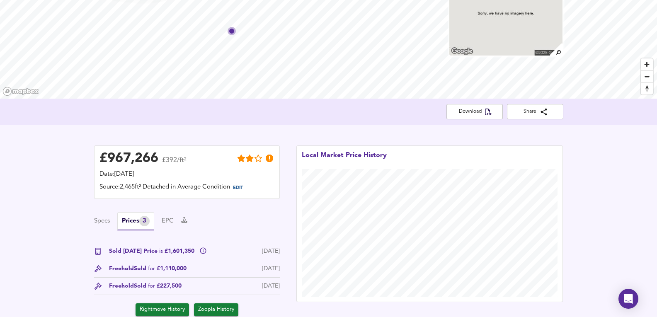
scroll to position [0, 0]
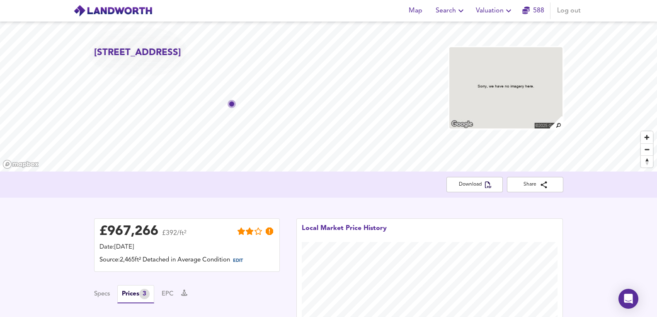
click at [473, 75] on img at bounding box center [505, 87] width 114 height 83
